Goal: Check status: Check status

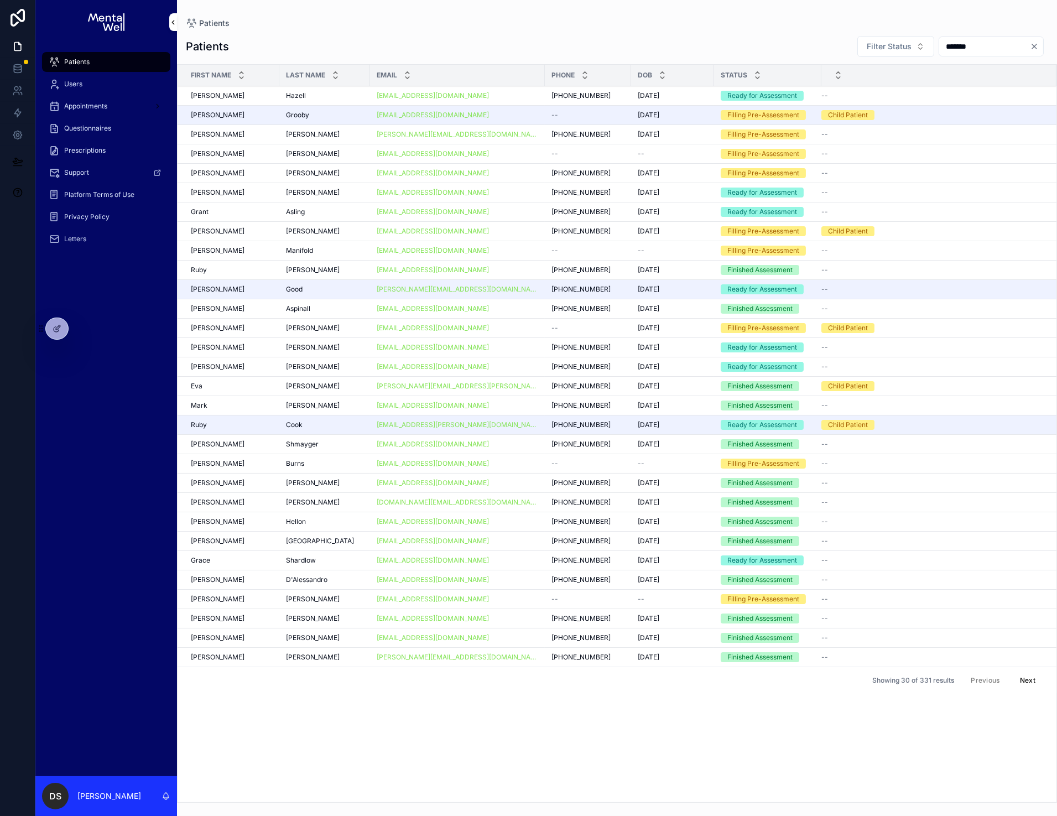
type input "*******"
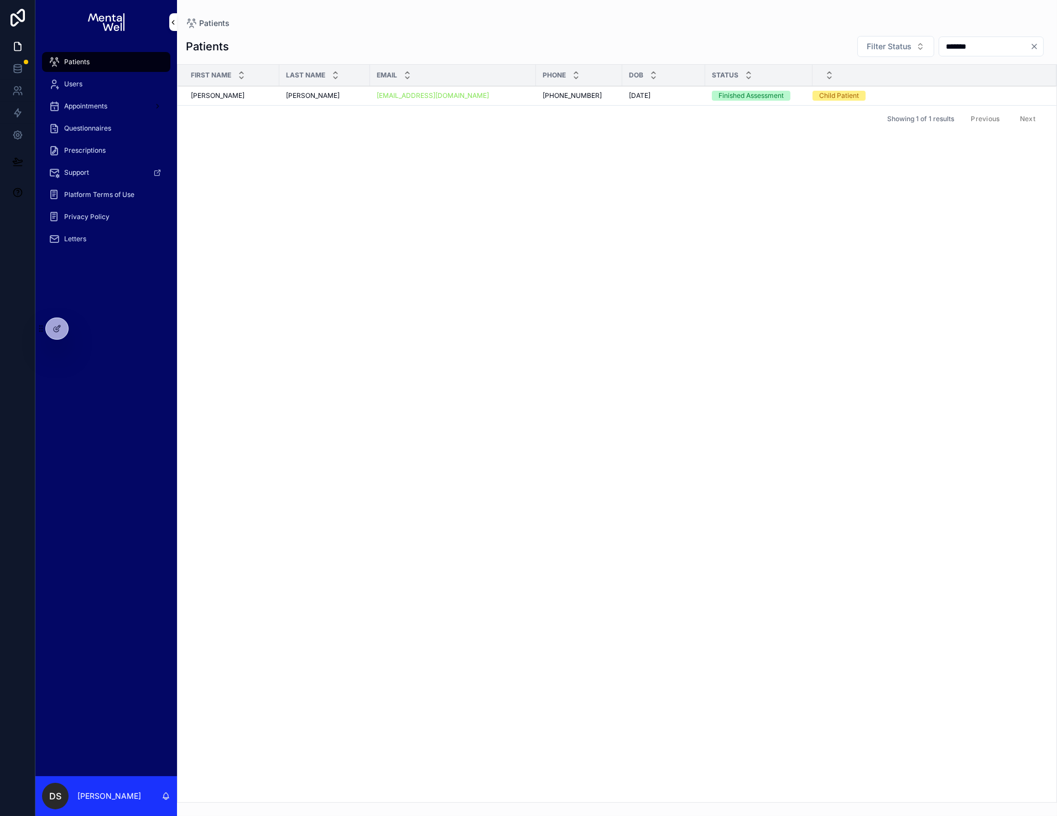
click at [243, 96] on div "[PERSON_NAME] [PERSON_NAME]" at bounding box center [232, 95] width 82 height 9
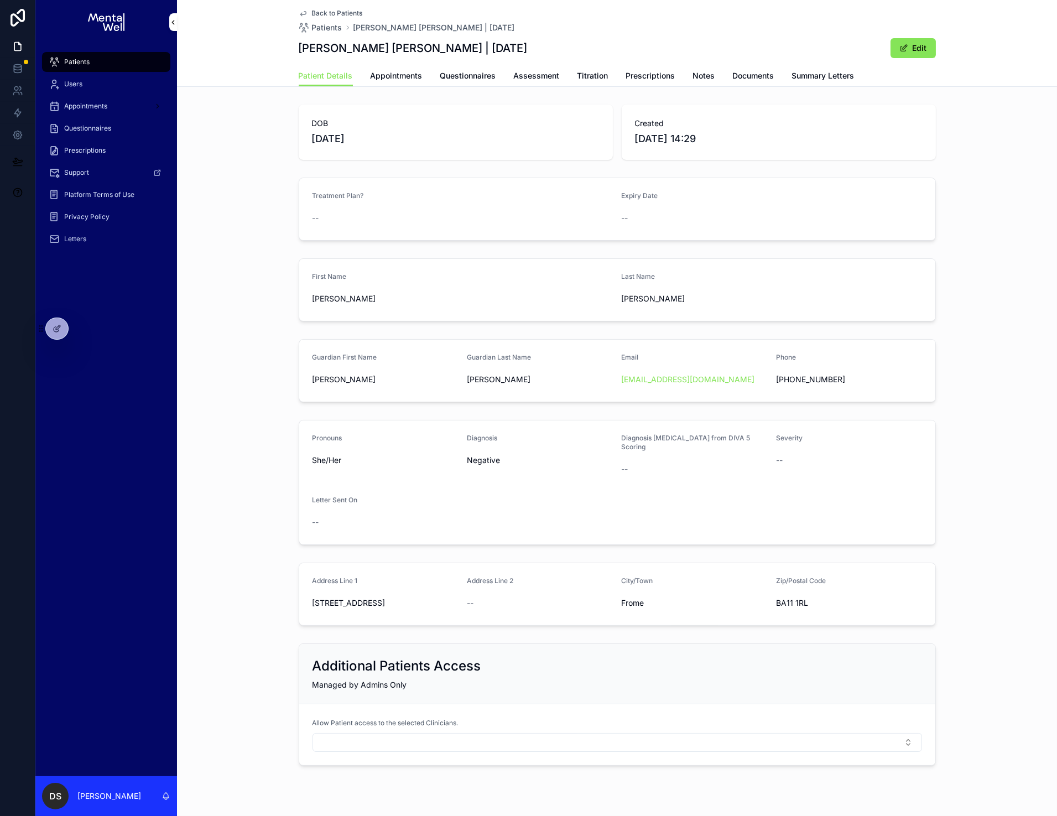
click at [406, 75] on span "Appointments" at bounding box center [397, 75] width 52 height 11
